Goal: Information Seeking & Learning: Learn about a topic

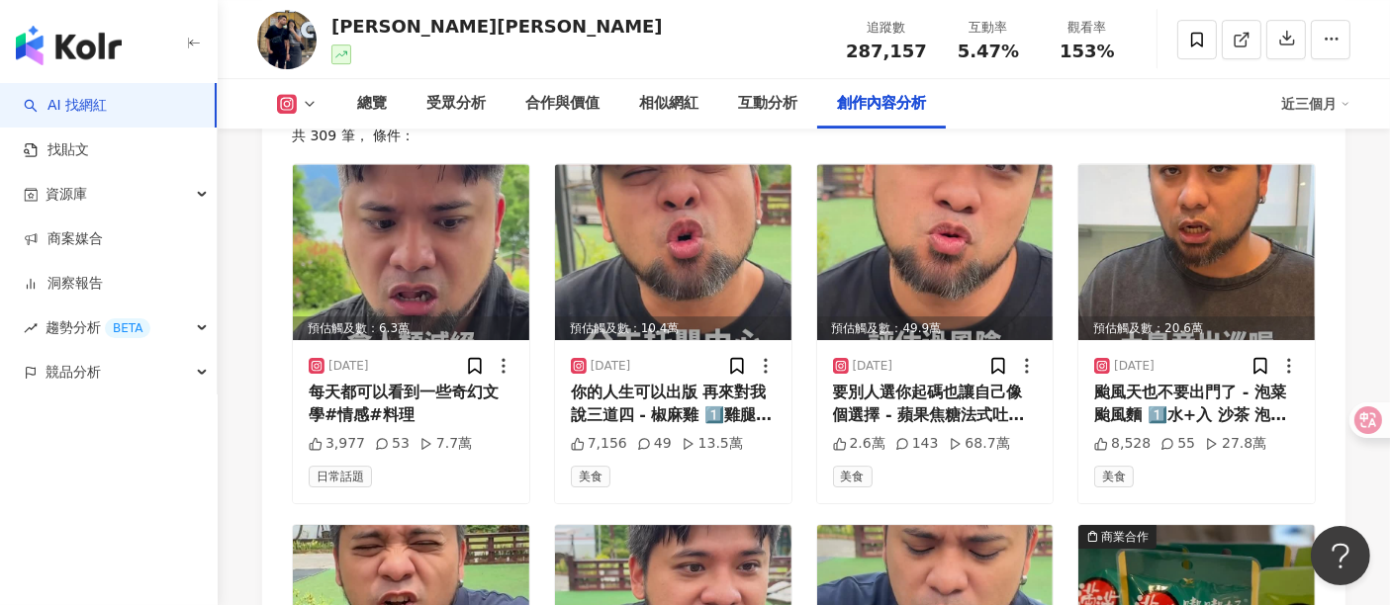
scroll to position [5989, 0]
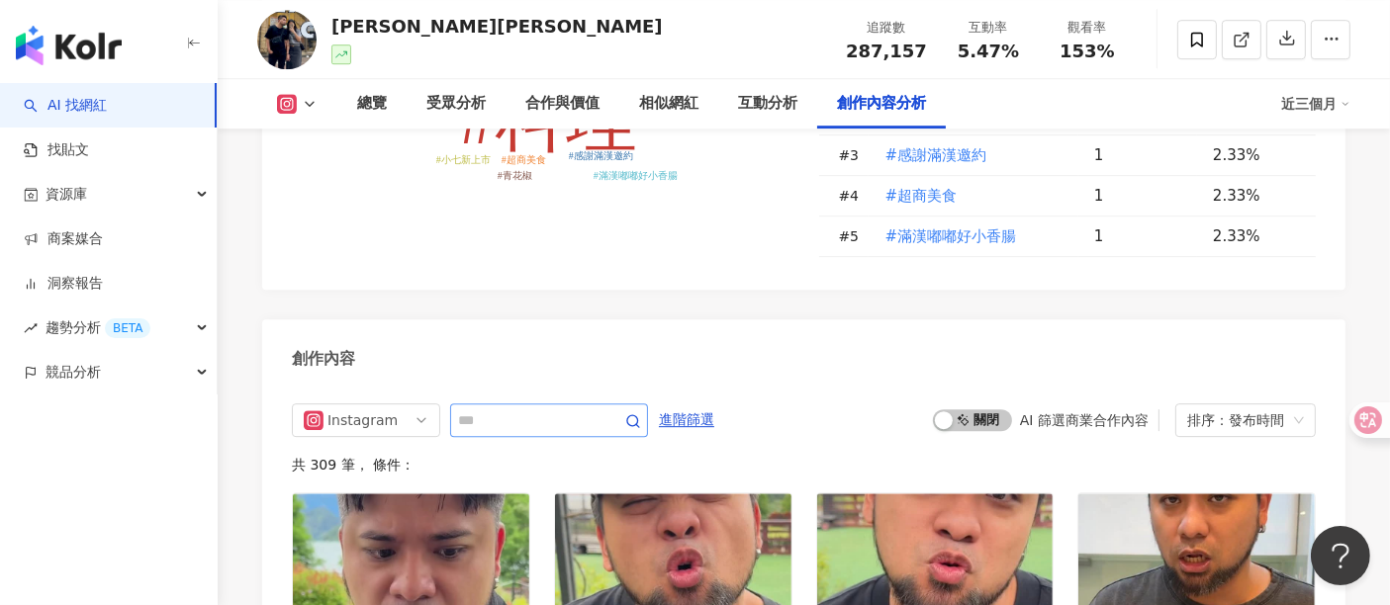
click at [493, 404] on span at bounding box center [549, 421] width 198 height 34
click at [498, 409] on input "text" at bounding box center [527, 421] width 138 height 24
type input "*"
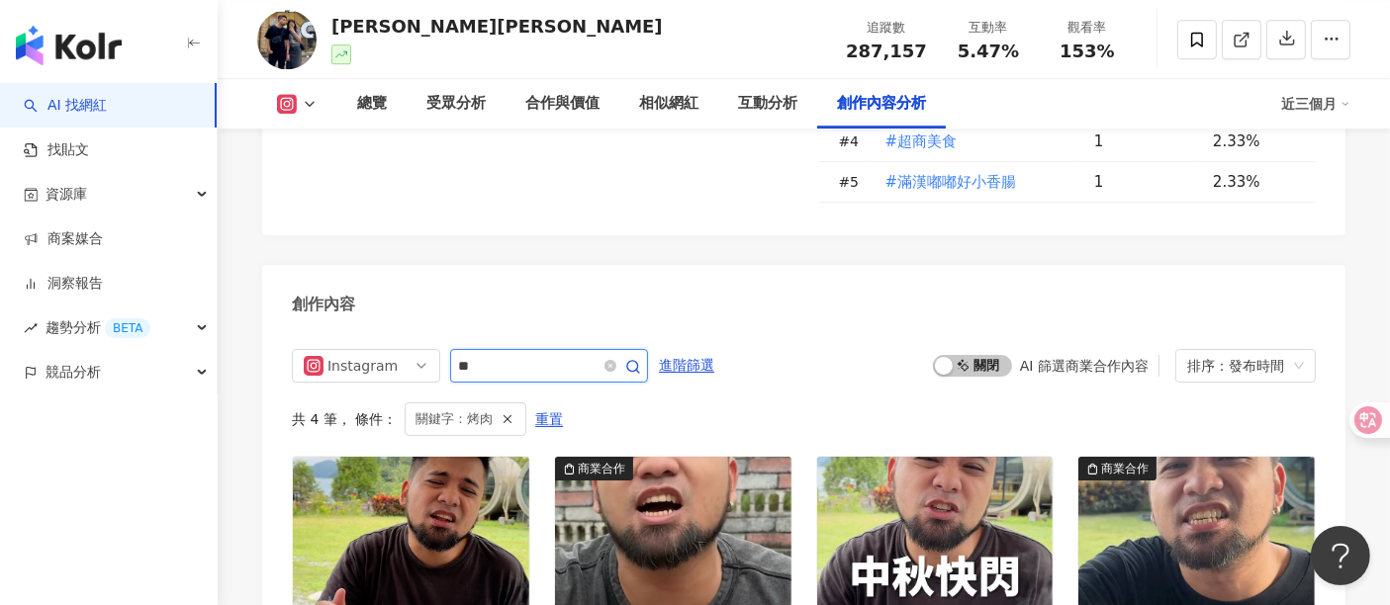
scroll to position [6186, 0]
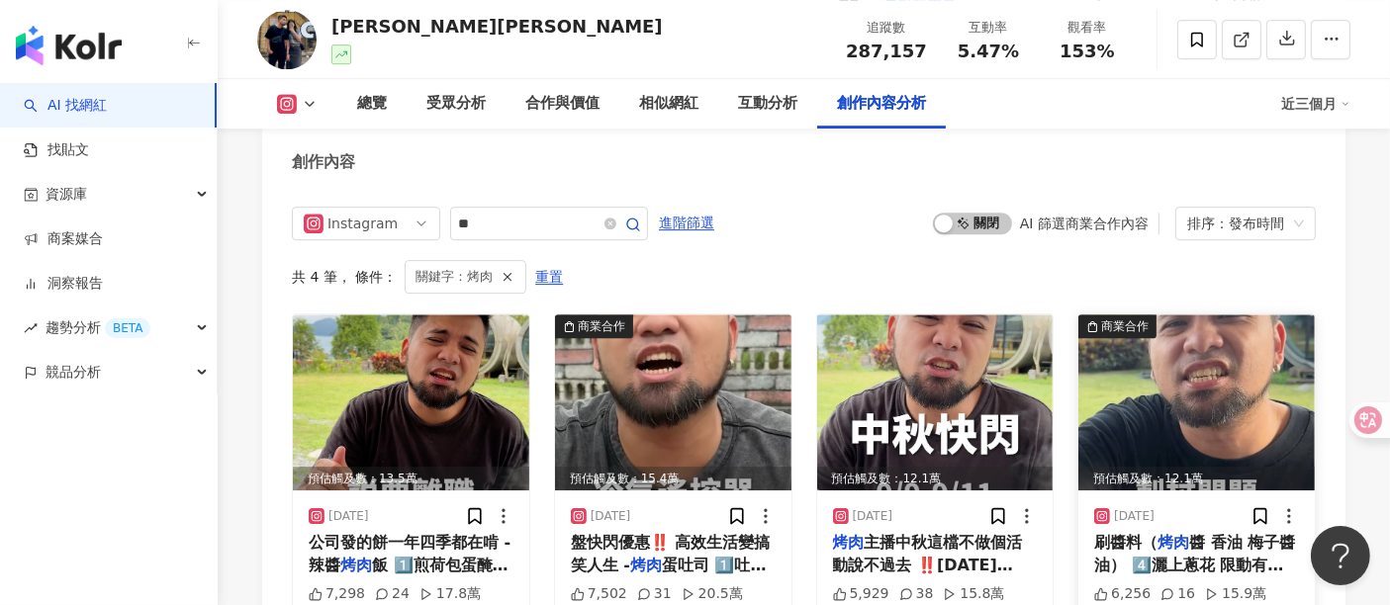
click at [1103, 315] on img at bounding box center [1196, 403] width 236 height 176
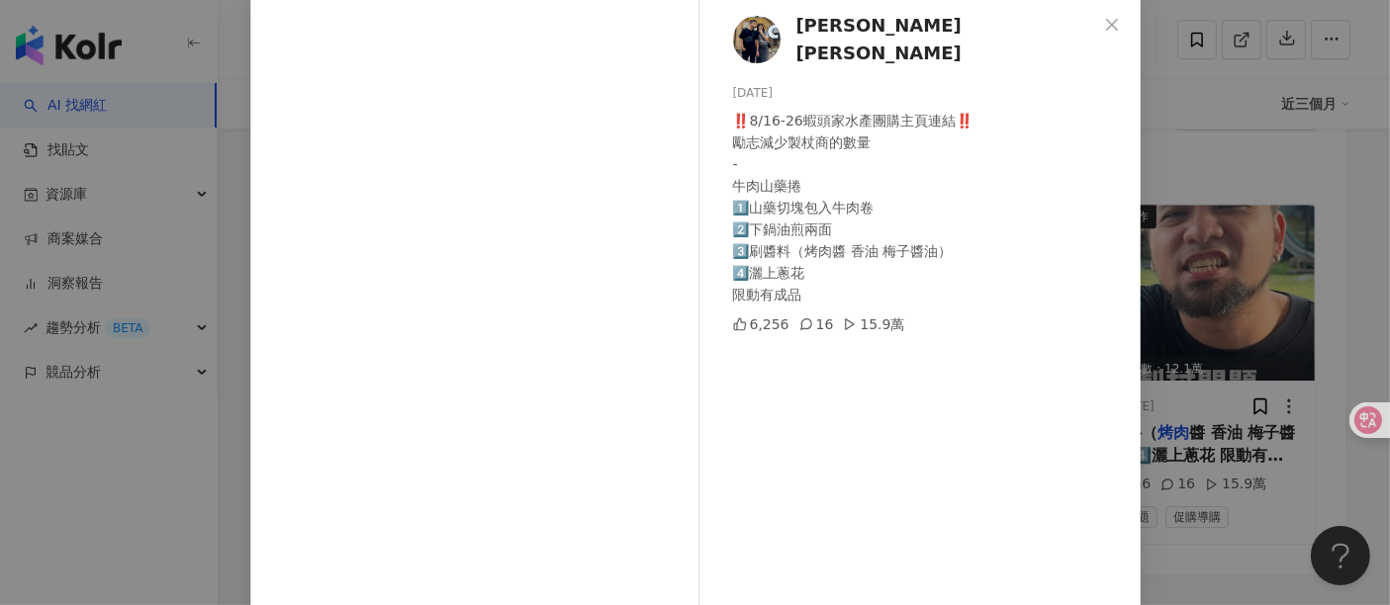
scroll to position [281, 0]
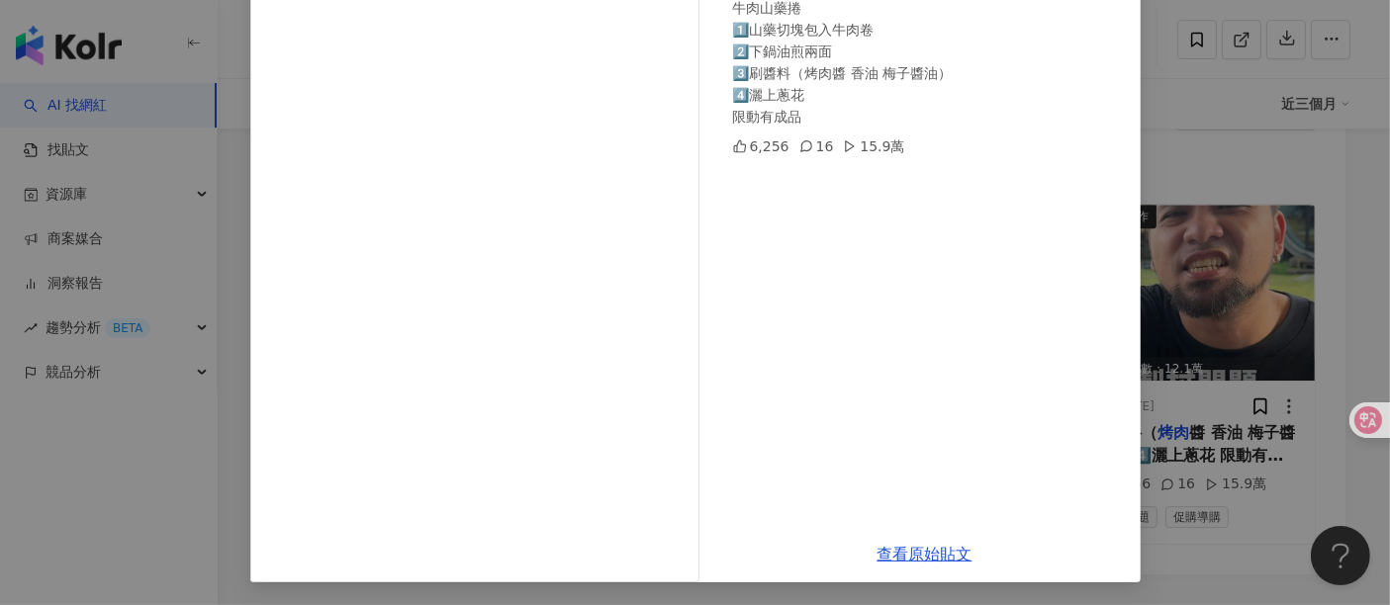
click at [1240, 487] on div "[PERSON_NAME][PERSON_NAME][DATE] ‼️8/16-26蝦頭家水產團購主頁連結‼️ 勵志減少製杖商的數量 - 牛肉山藥捲 1️⃣山…" at bounding box center [695, 302] width 1390 height 605
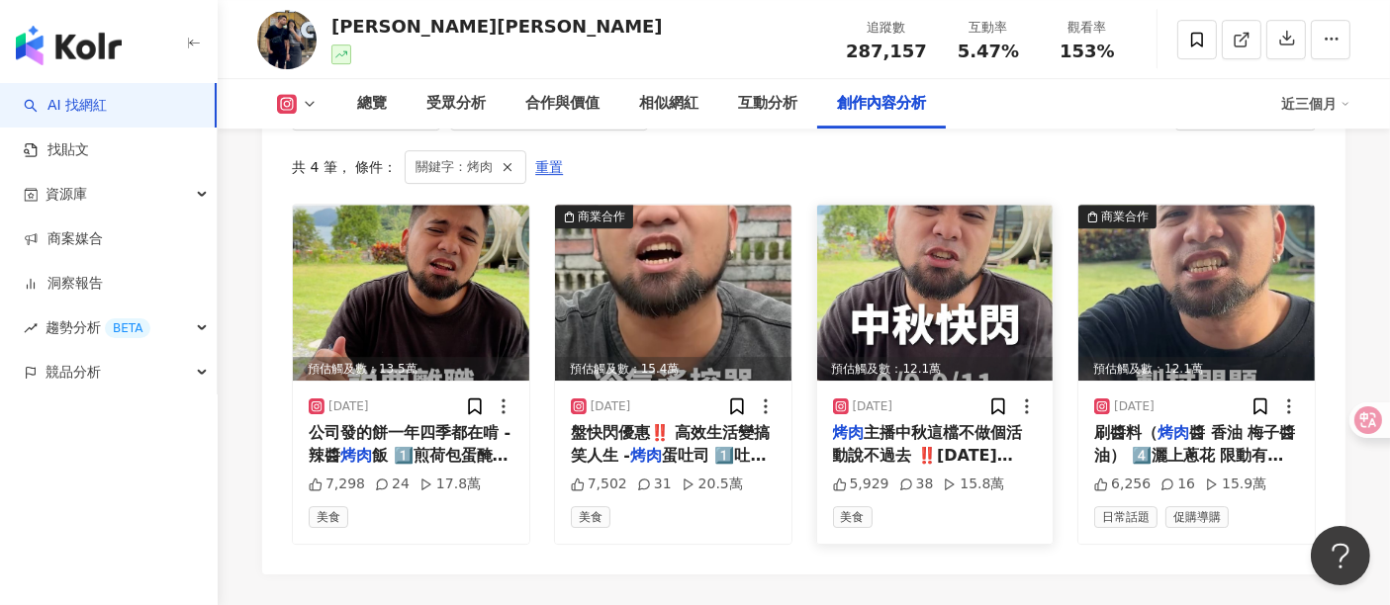
scroll to position [6077, 0]
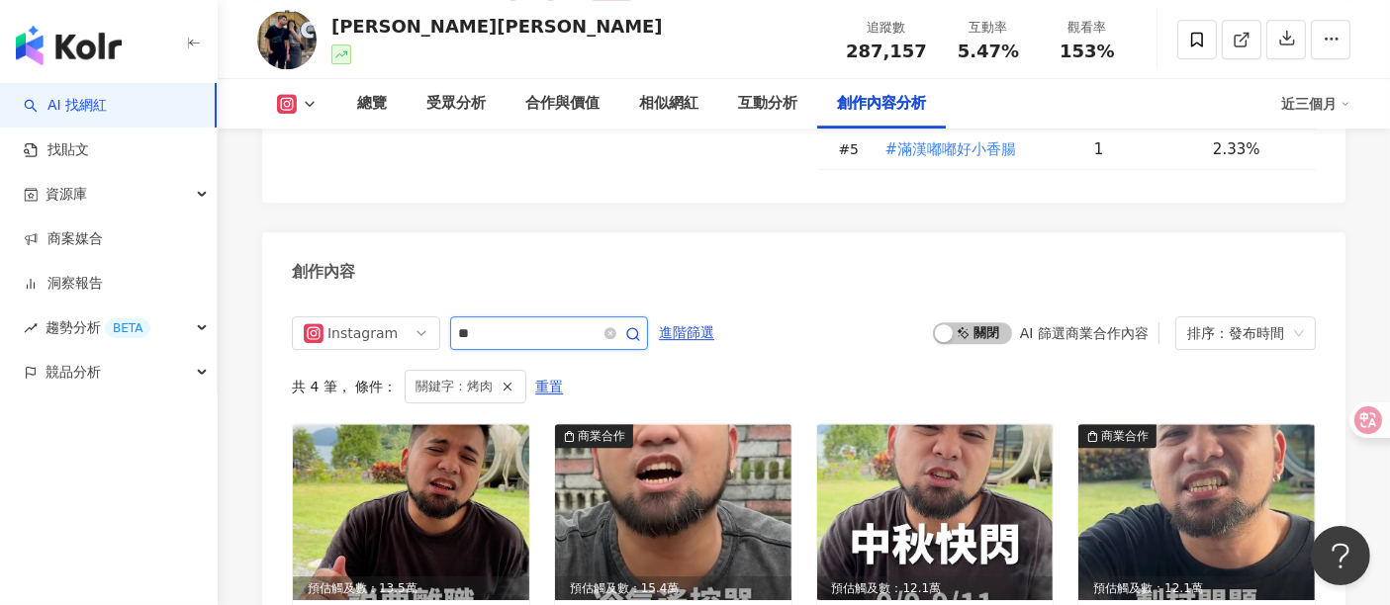
click at [528, 321] on input "**" at bounding box center [527, 333] width 138 height 24
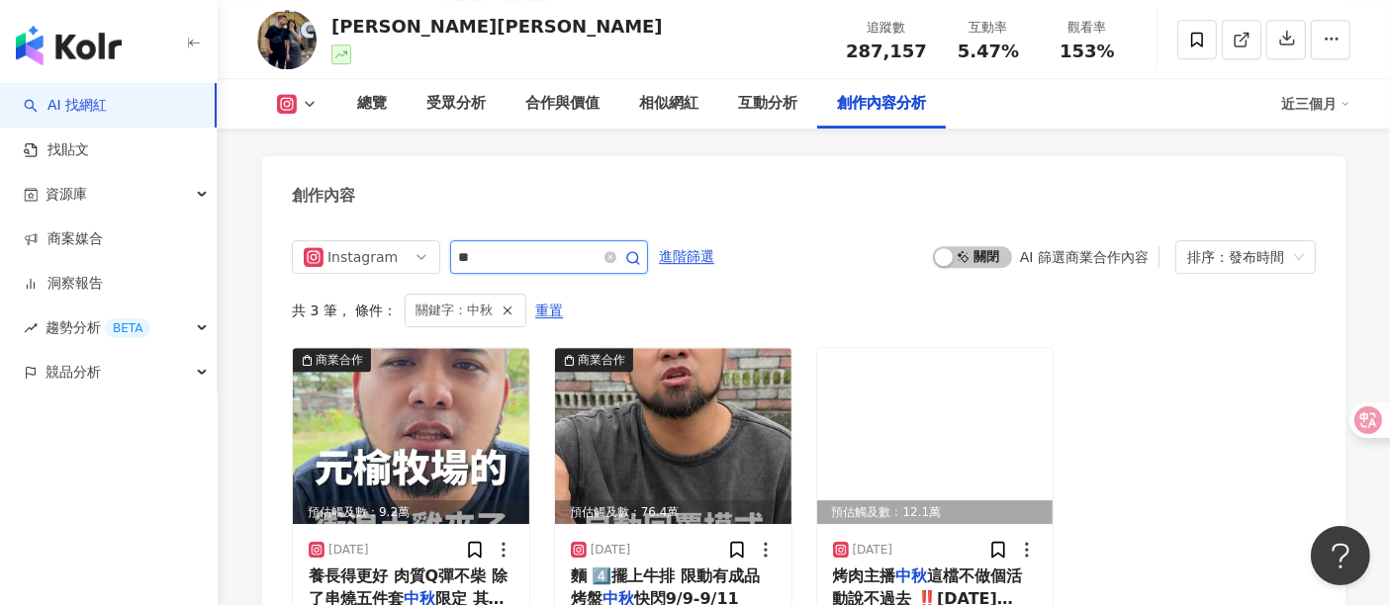
scroll to position [6186, 0]
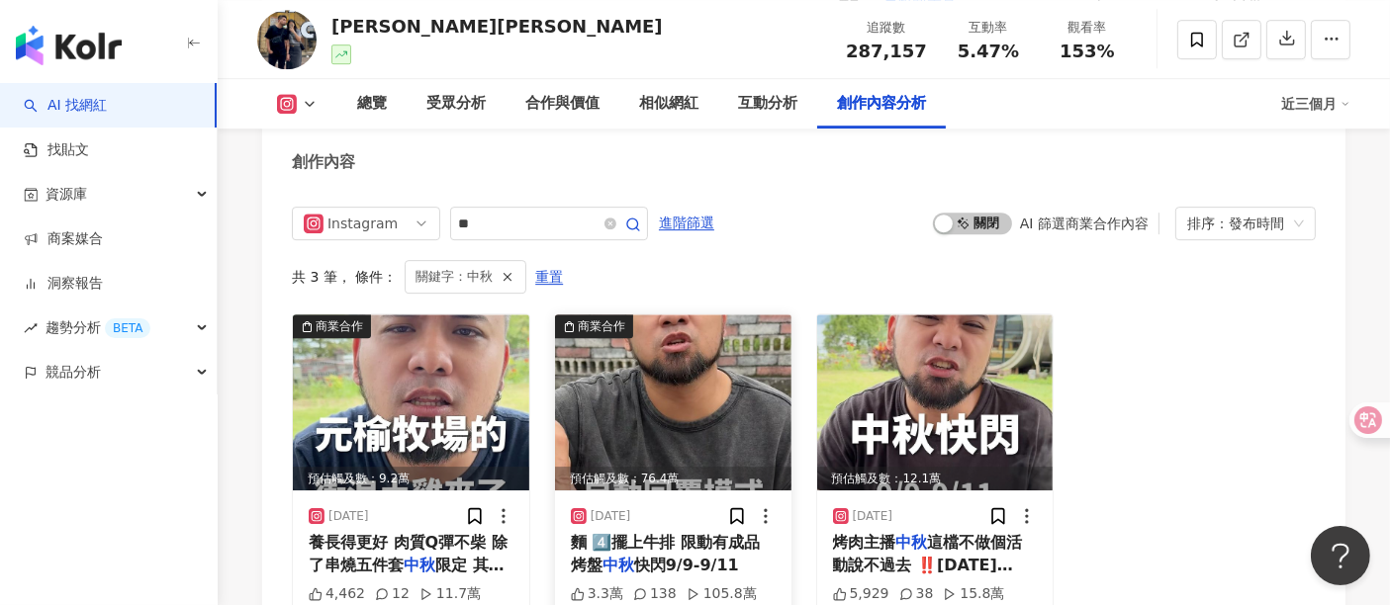
click at [662, 315] on img at bounding box center [673, 403] width 236 height 176
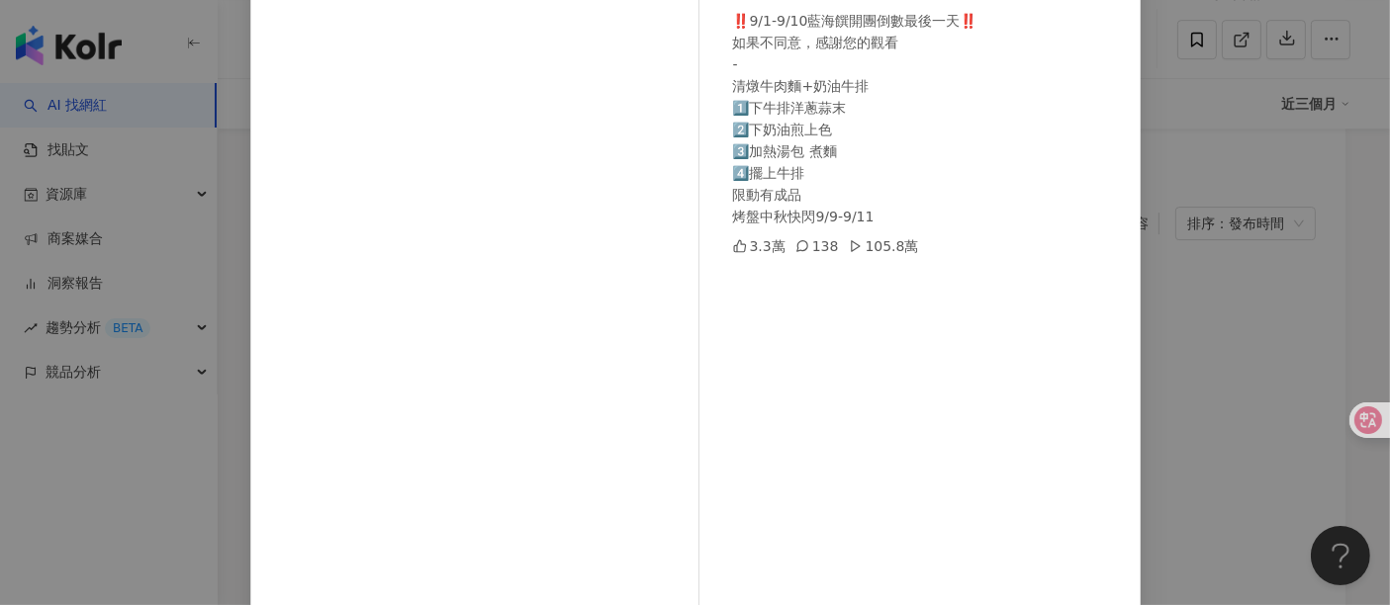
scroll to position [220, 0]
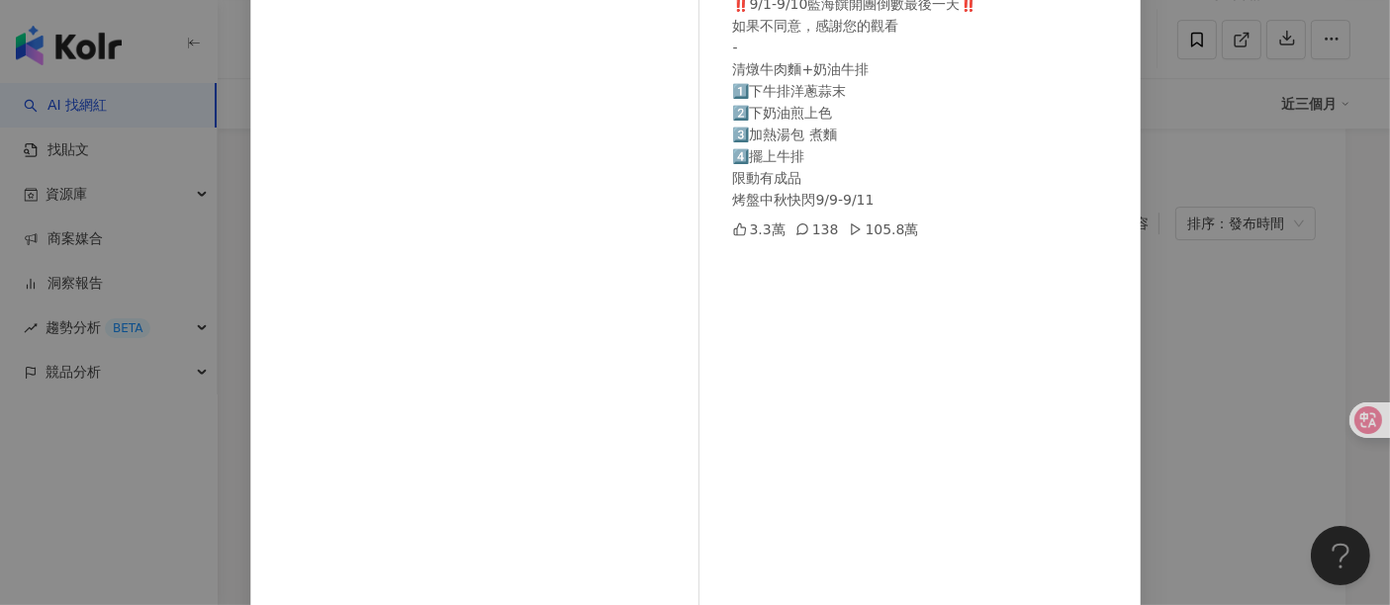
click at [1159, 305] on div "[PERSON_NAME][PERSON_NAME][DATE] ‼️9/1-9/10藍海饌開團倒數最後一天‼️ 如果不同意，感謝您的觀看 - 清燉牛肉麵+奶…" at bounding box center [695, 302] width 1390 height 605
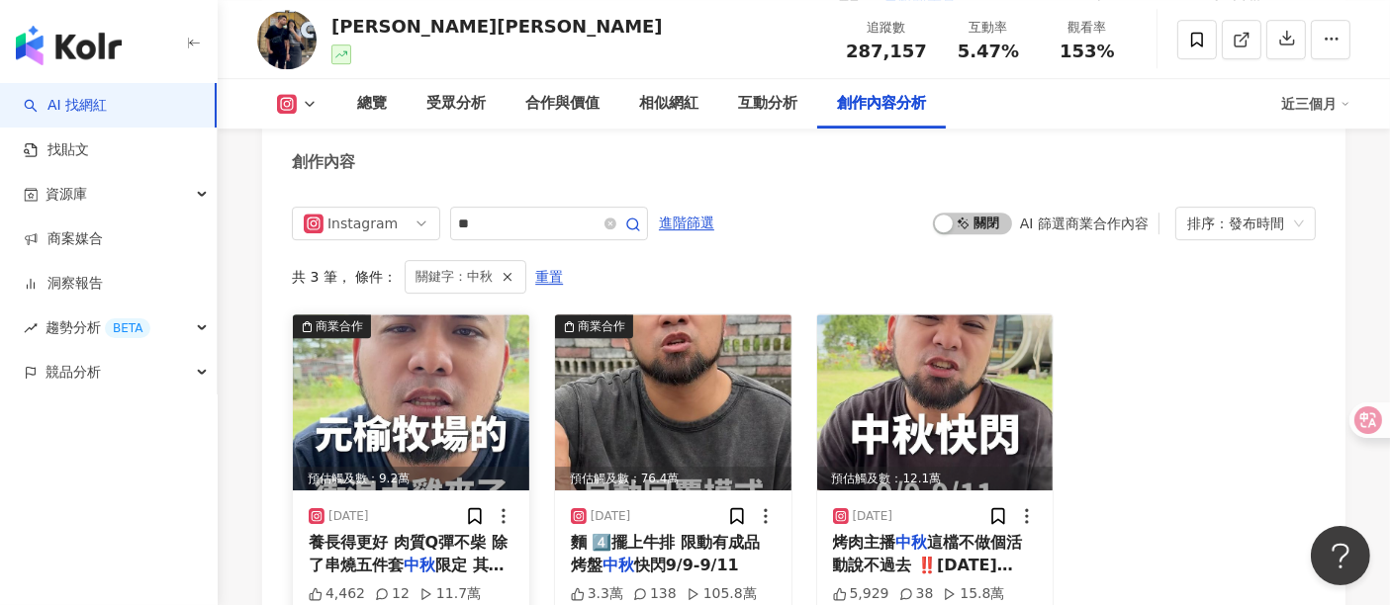
click at [381, 320] on img at bounding box center [411, 403] width 236 height 176
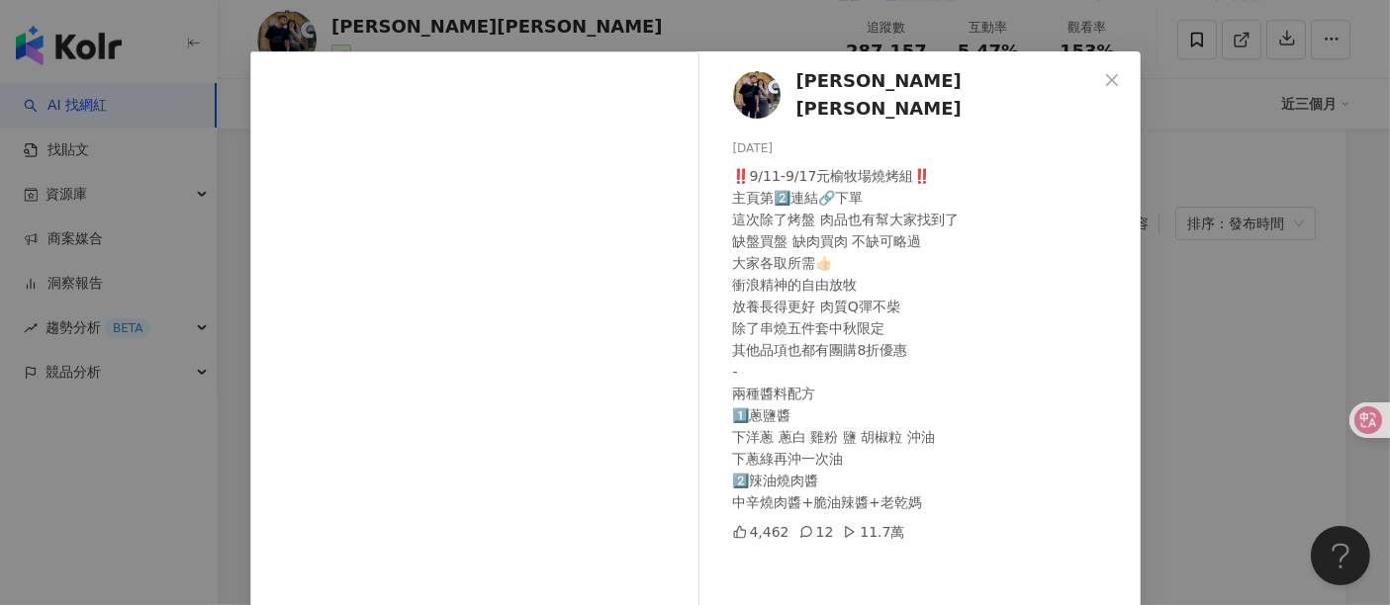
scroll to position [0, 0]
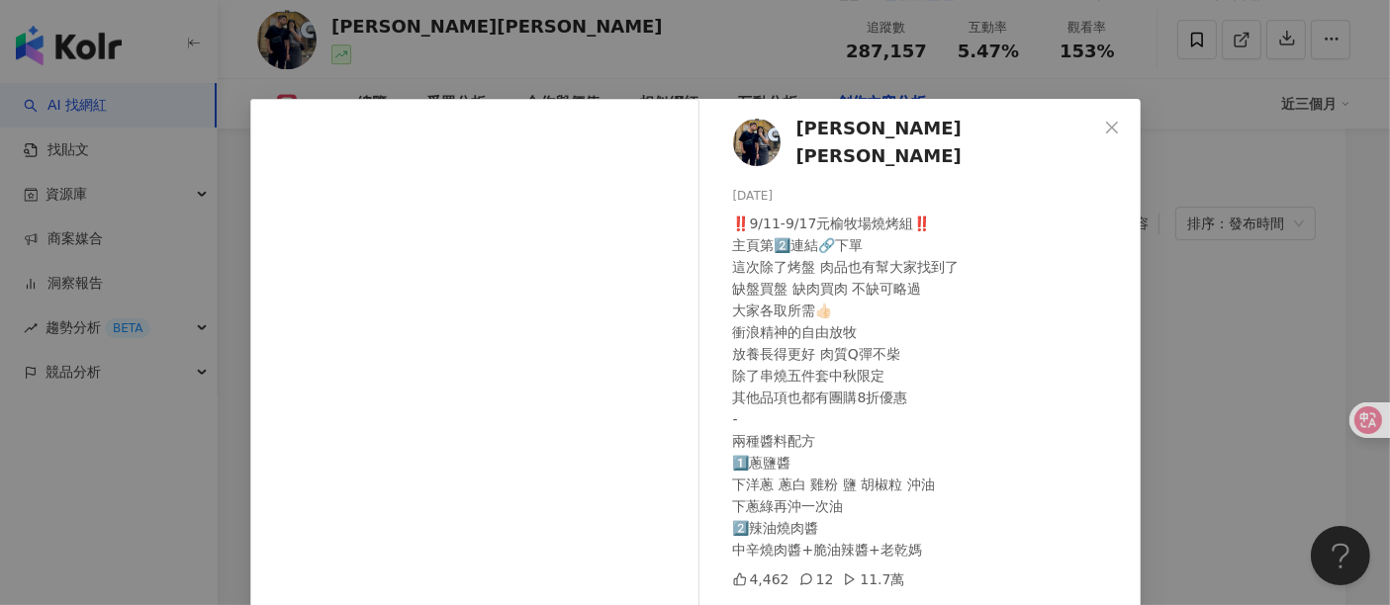
click at [1204, 270] on div "[PERSON_NAME][PERSON_NAME][DATE] ‼️9/11-9/17元榆牧場燒烤組‼️ 主頁第2️⃣連結🔗下單 這次除了烤盤 肉品也有幫大…" at bounding box center [695, 302] width 1390 height 605
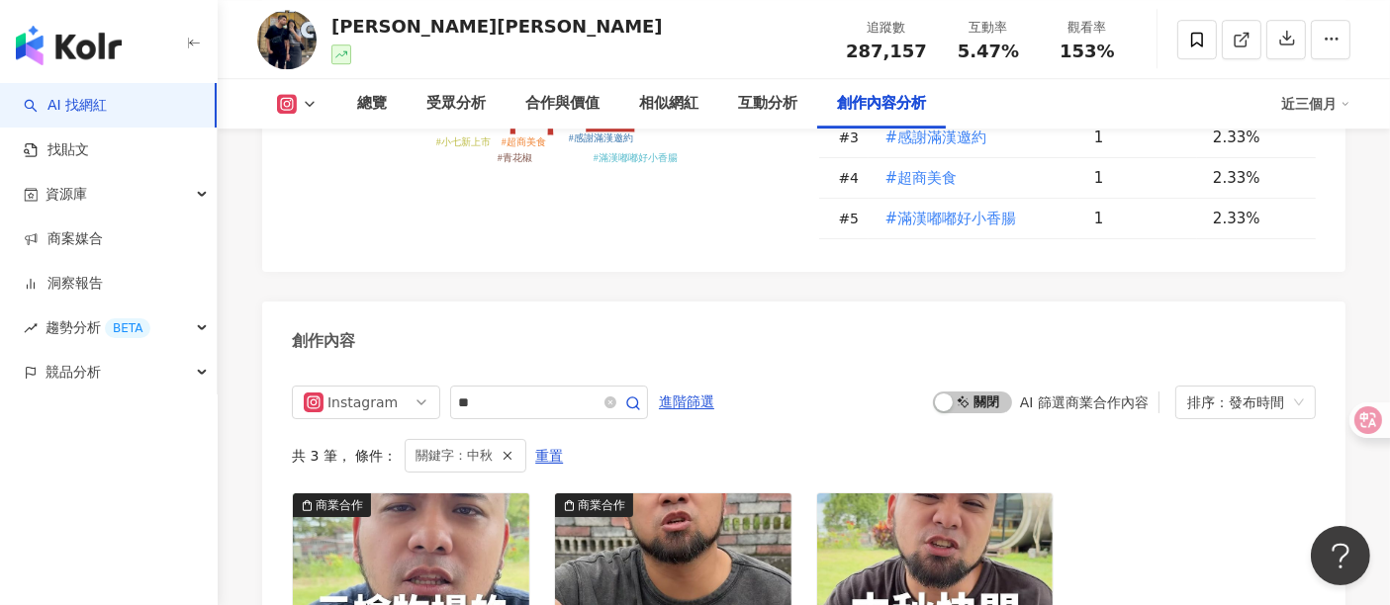
scroll to position [5857, 0]
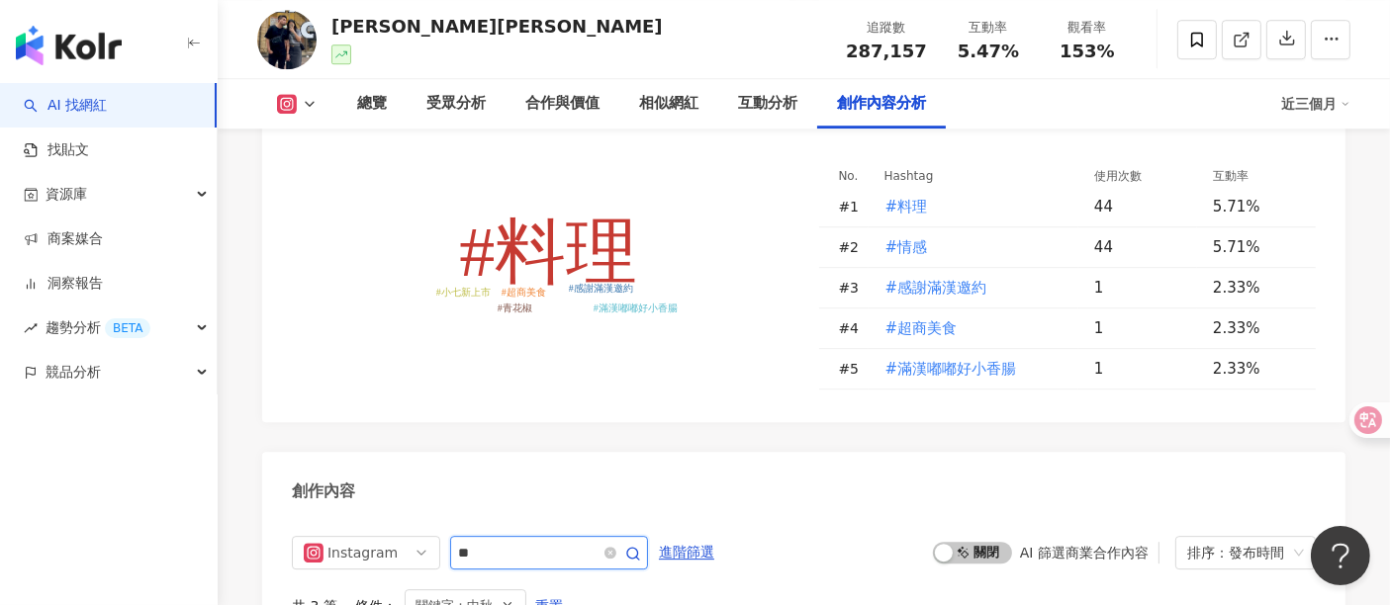
click at [596, 541] on input "**" at bounding box center [527, 553] width 138 height 24
type input "*"
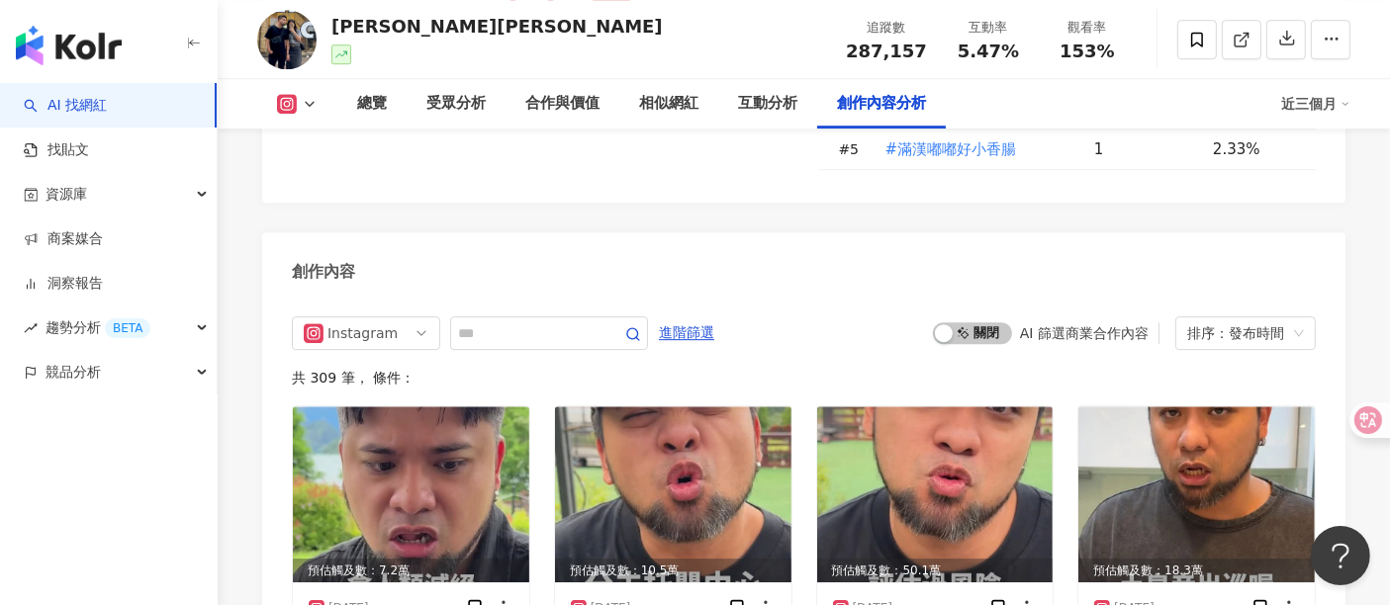
scroll to position [6296, 0]
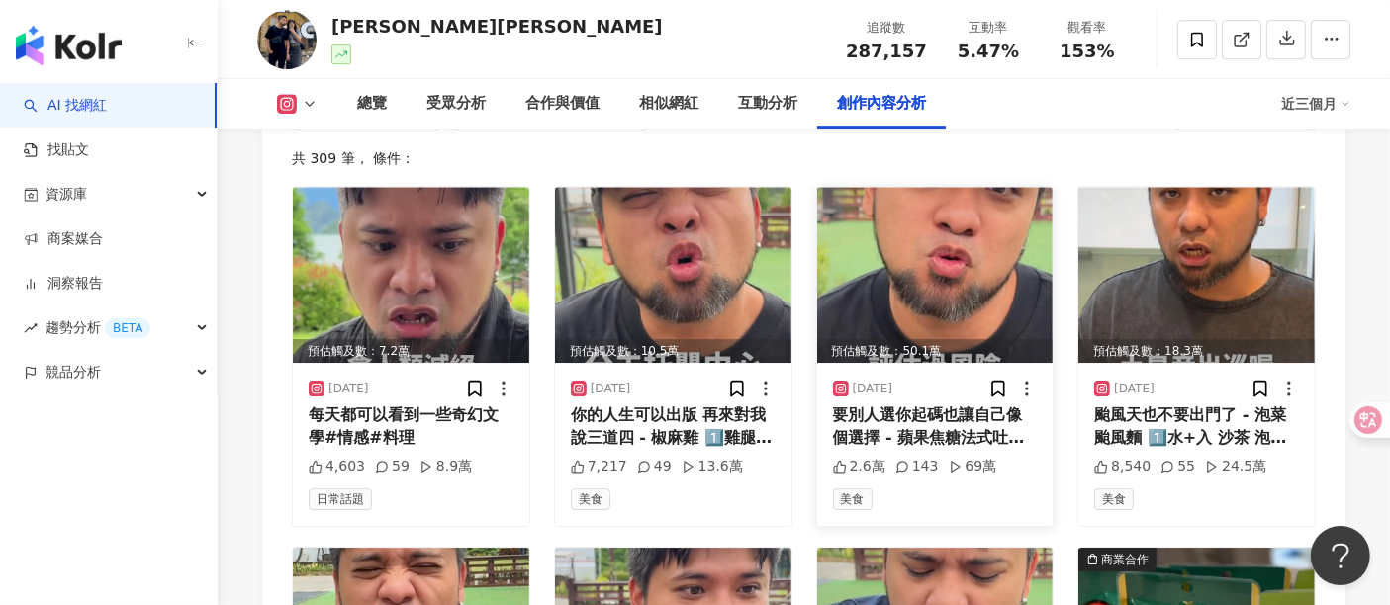
click at [904, 203] on img at bounding box center [935, 275] width 236 height 176
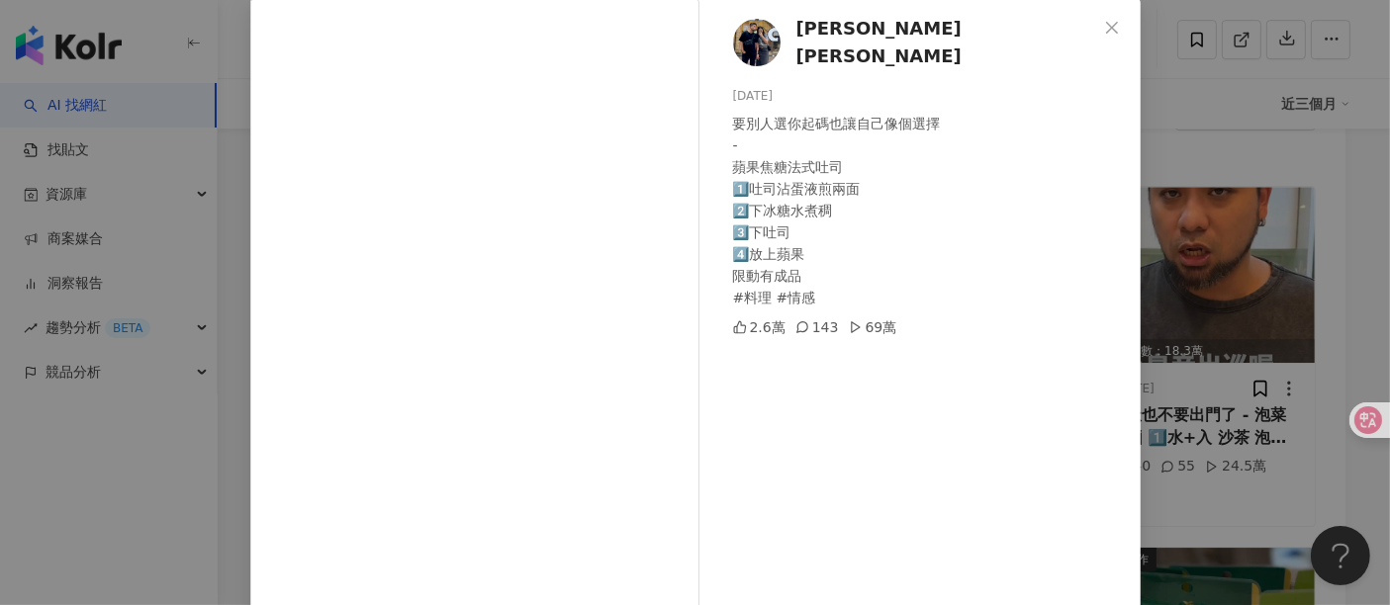
scroll to position [220, 0]
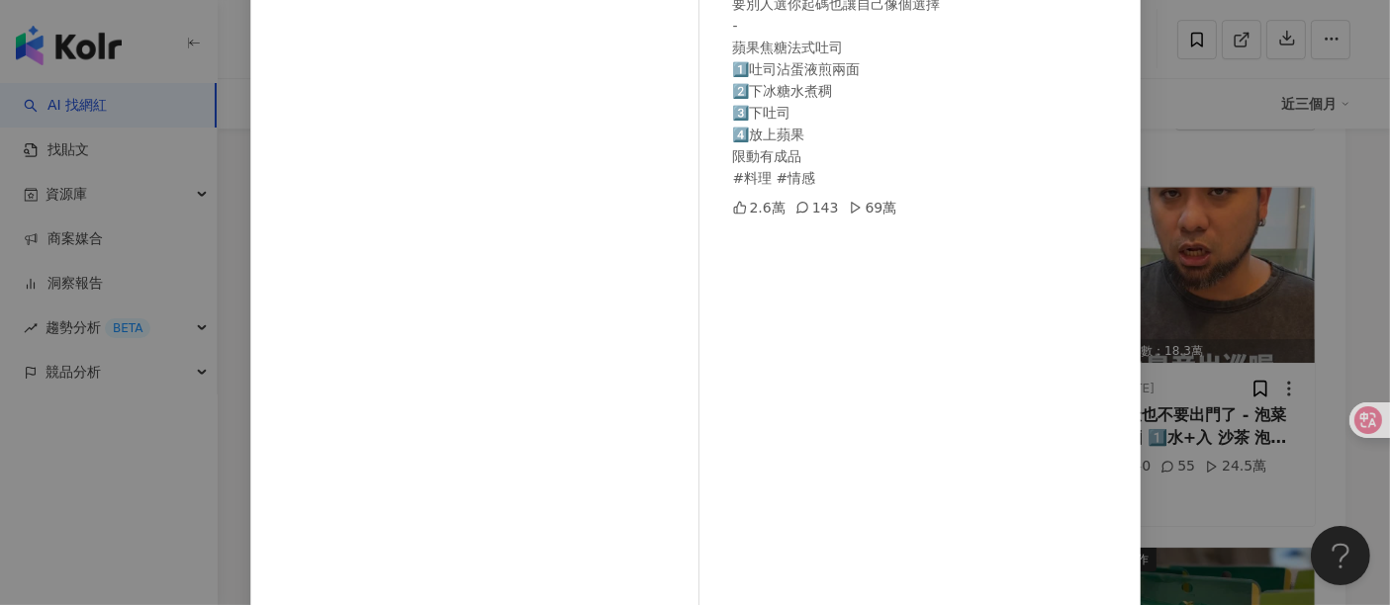
click at [1234, 107] on div "[PERSON_NAME][PERSON_NAME][DATE] 要別人選你起碼也讓自己像個選擇 - 蘋果焦糖法式吐司 1️⃣吐司沾蛋液煎兩面 2️⃣下冰糖水…" at bounding box center [695, 302] width 1390 height 605
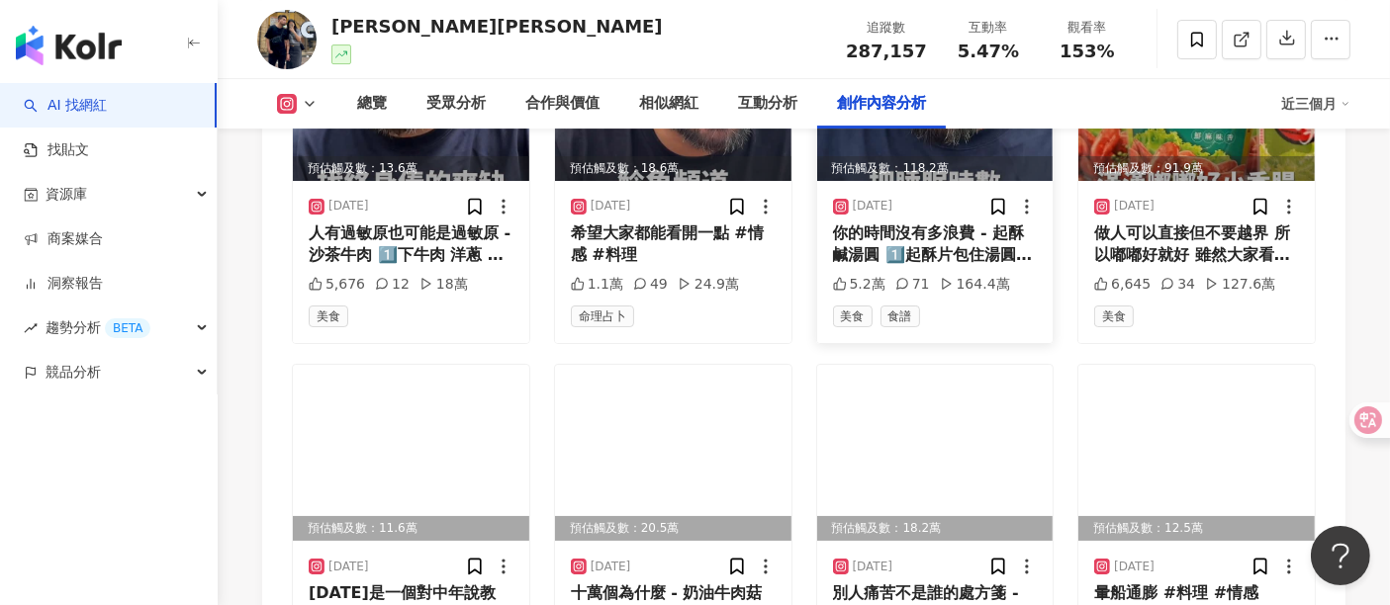
scroll to position [6956, 0]
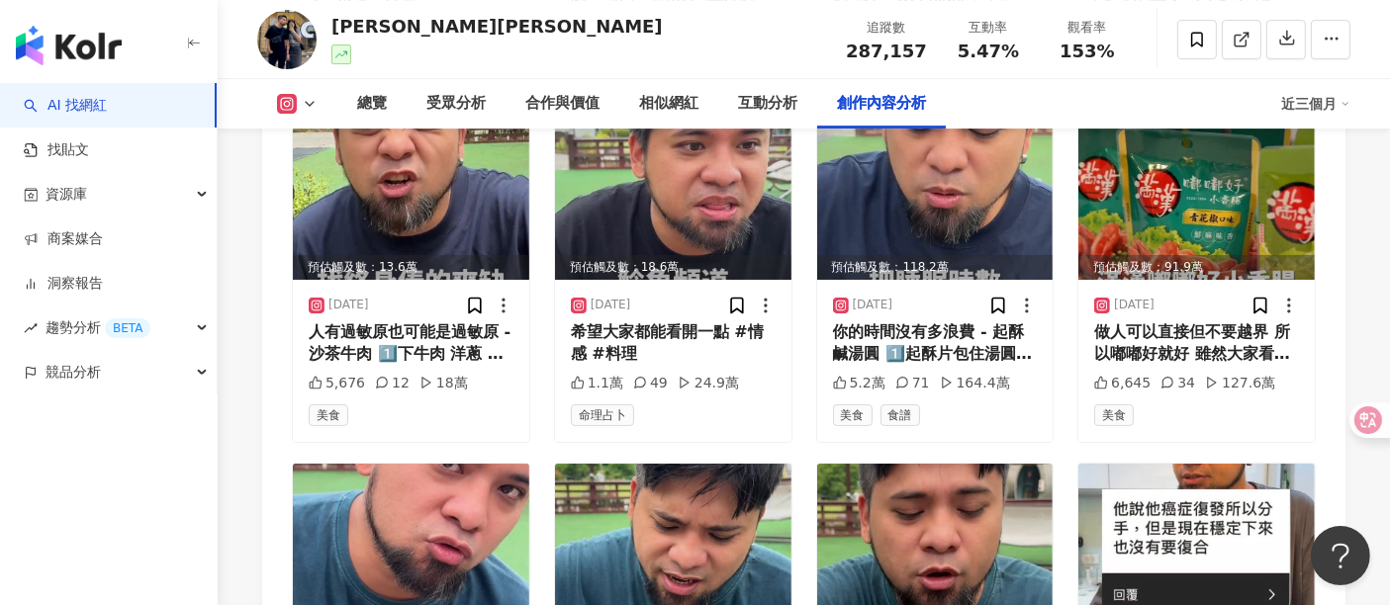
scroll to position [6736, 0]
